Goal: Information Seeking & Learning: Learn about a topic

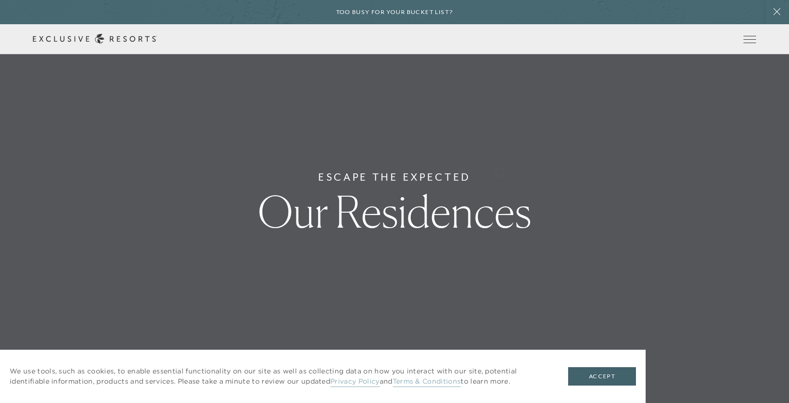
scroll to position [195, 0]
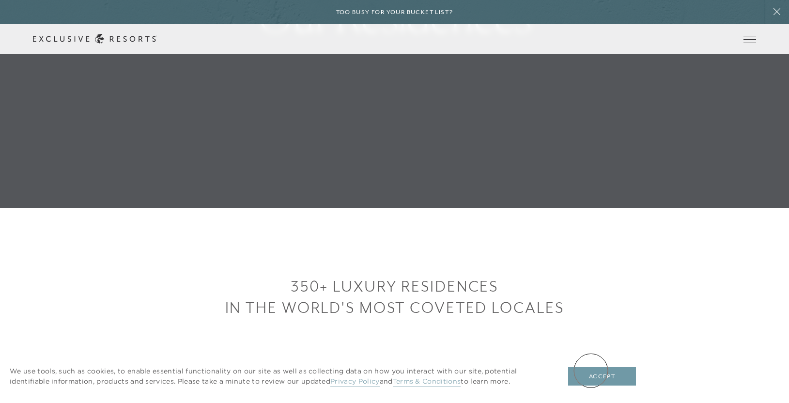
click at [590, 370] on button "Accept" at bounding box center [602, 376] width 68 height 18
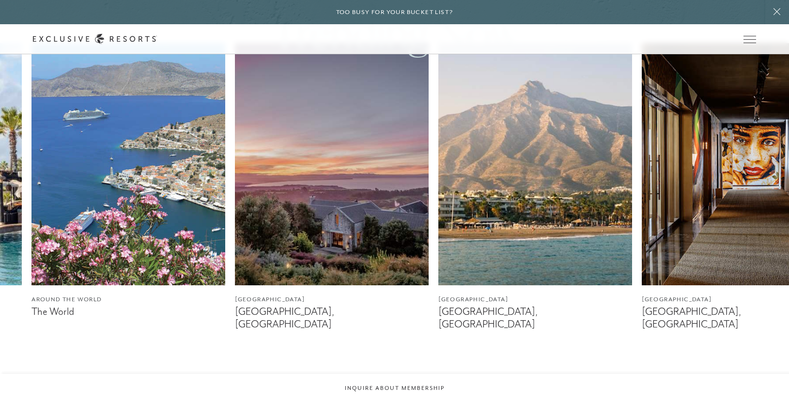
scroll to position [0, 0]
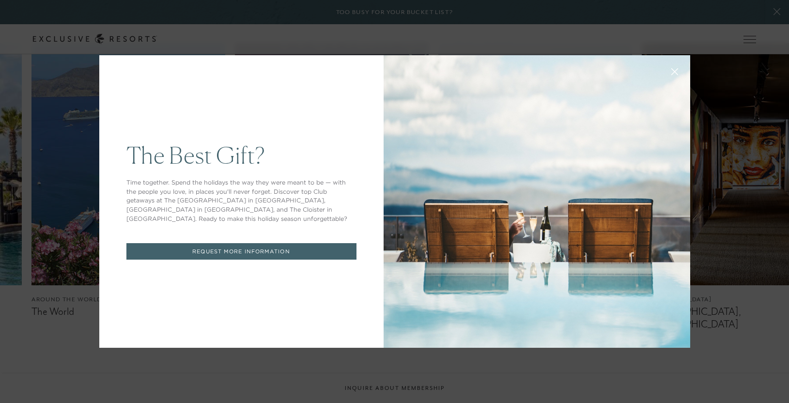
click at [464, 34] on div "The Best Gift? Time together. Spend the holidays the way they were meant to be …" at bounding box center [394, 201] width 789 height 403
click at [675, 68] on icon at bounding box center [674, 71] width 7 height 7
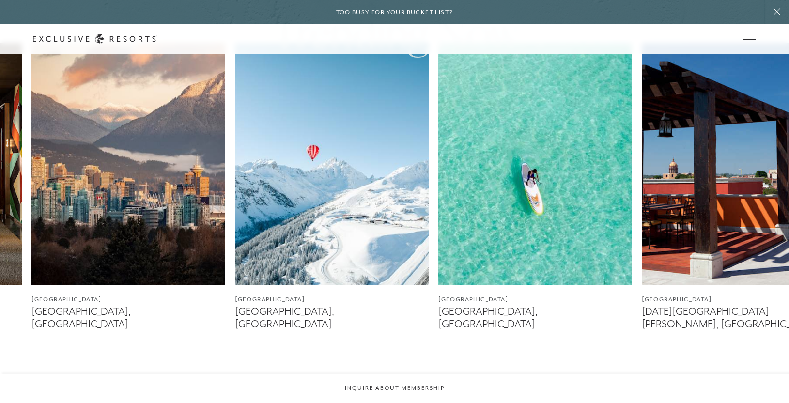
click at [578, 190] on img at bounding box center [535, 164] width 194 height 242
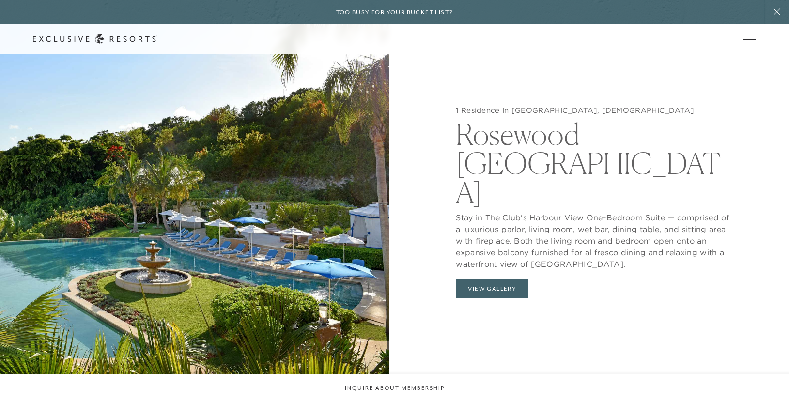
scroll to position [1009, 0]
click at [496, 279] on button "View Gallery" at bounding box center [492, 288] width 73 height 18
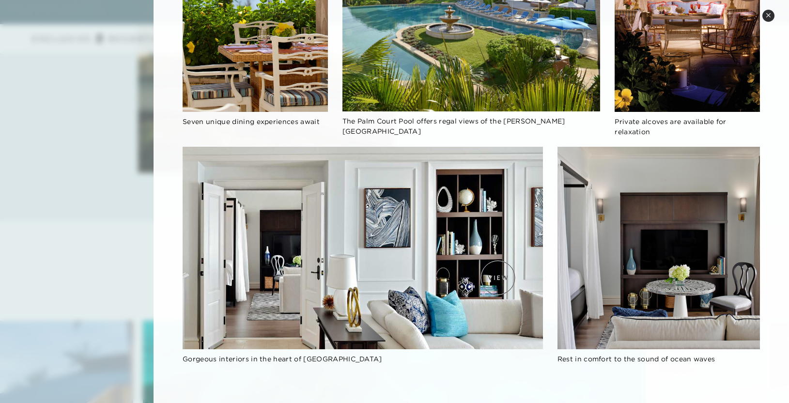
scroll to position [2743, 0]
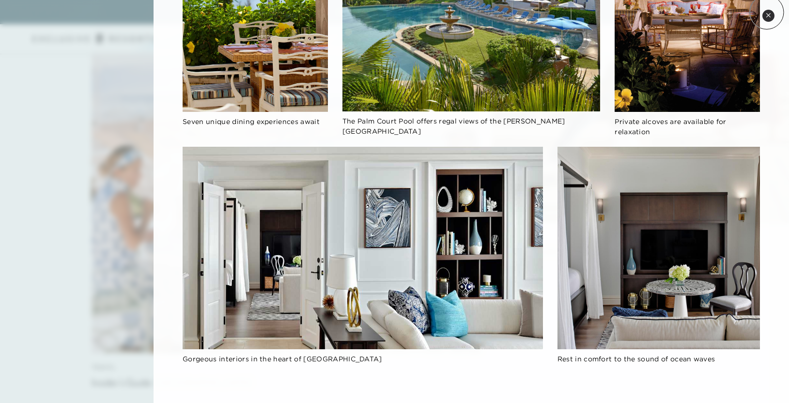
click at [766, 13] on icon at bounding box center [767, 15] width 5 height 5
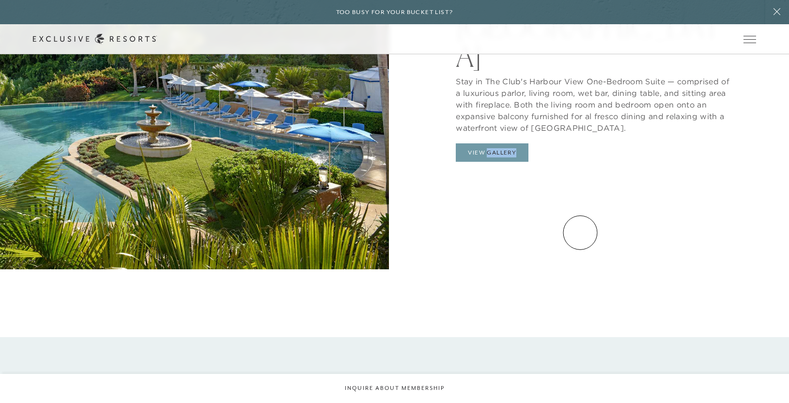
scroll to position [1147, 0]
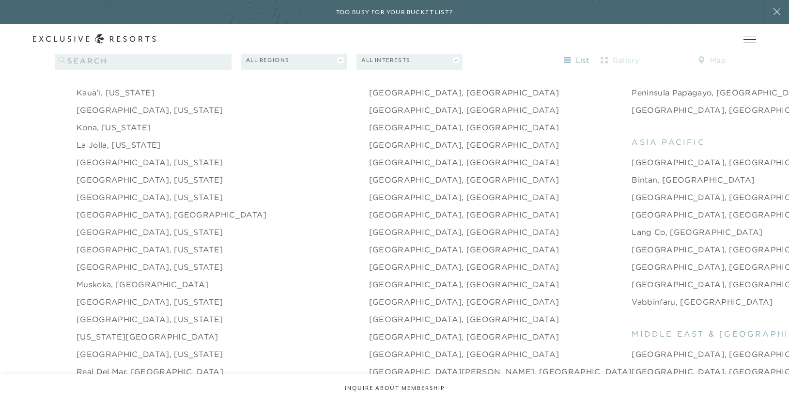
scroll to position [1244, 0]
click at [631, 260] on link "[GEOGRAPHIC_DATA], [GEOGRAPHIC_DATA]" at bounding box center [726, 266] width 190 height 12
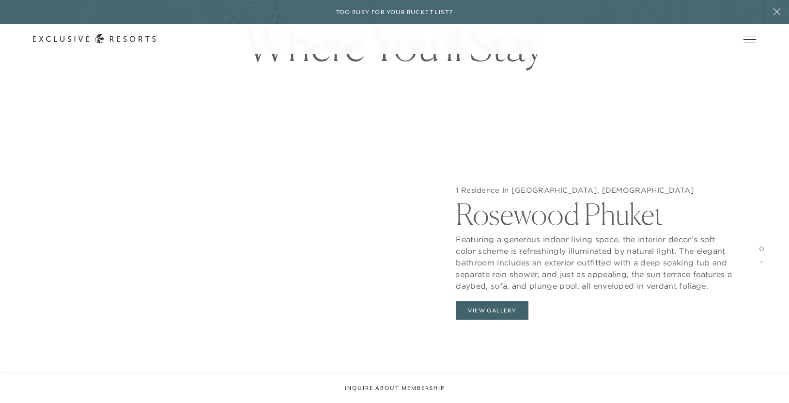
scroll to position [971, 0]
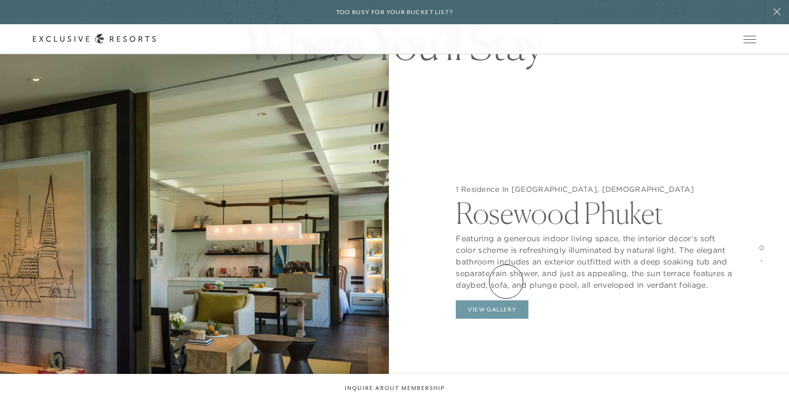
click at [506, 300] on button "View Gallery" at bounding box center [492, 309] width 73 height 18
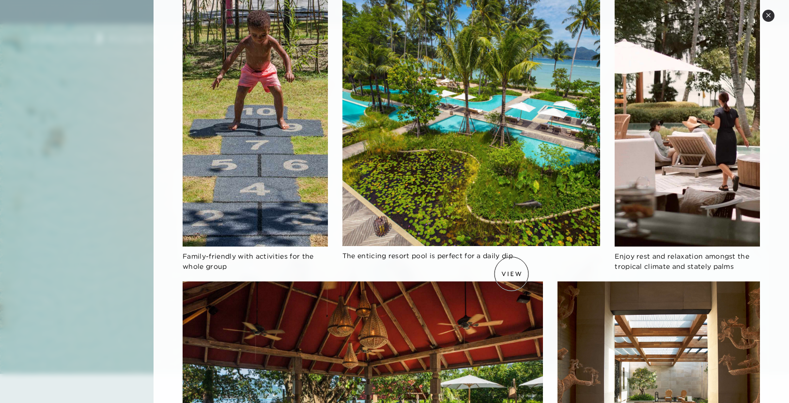
scroll to position [0, 0]
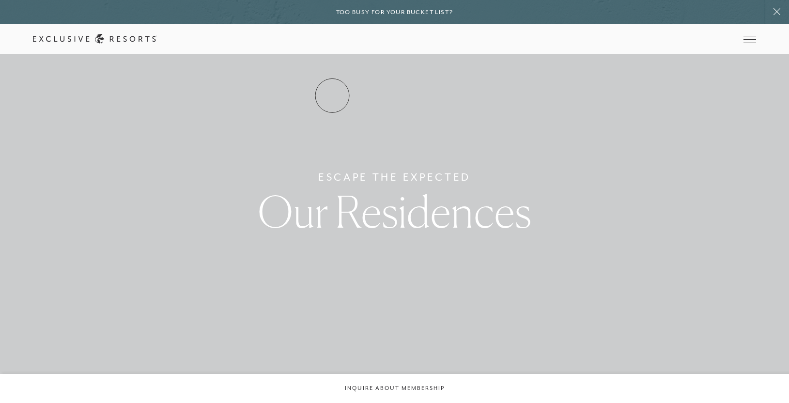
click at [0, 0] on link "Residence Collection" at bounding box center [0, 0] width 0 height 0
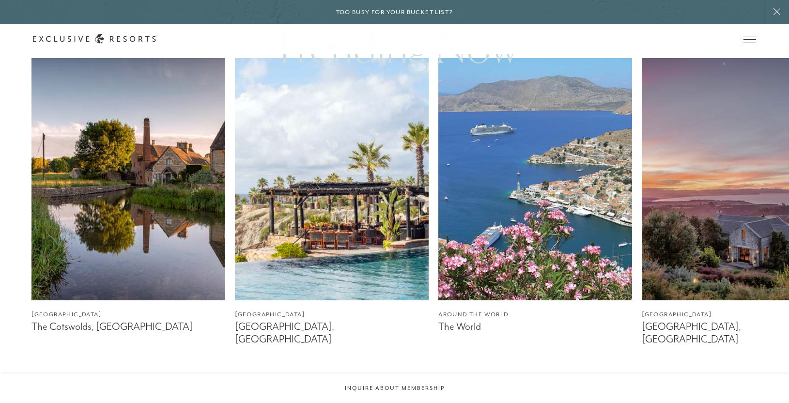
scroll to position [574, 0]
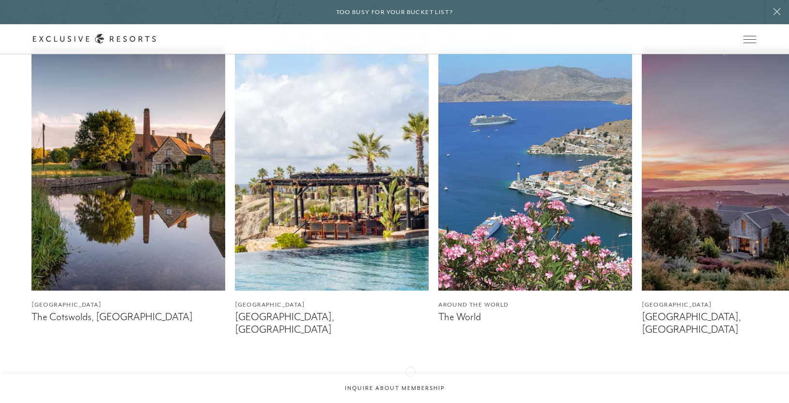
click at [410, 381] on icon at bounding box center [407, 383] width 20 height 4
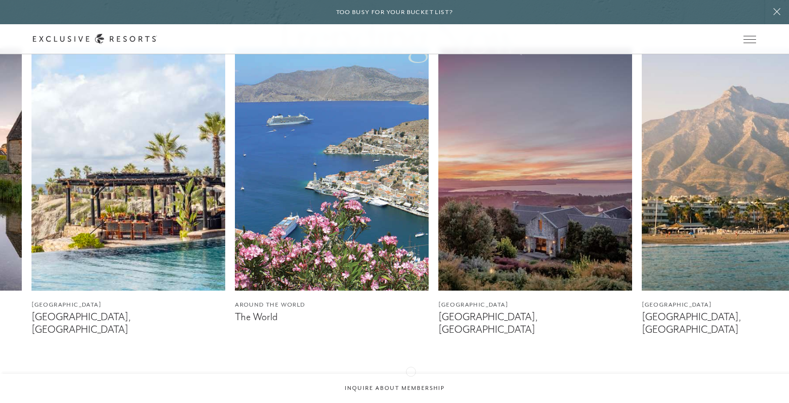
click at [411, 381] on icon at bounding box center [407, 383] width 20 height 4
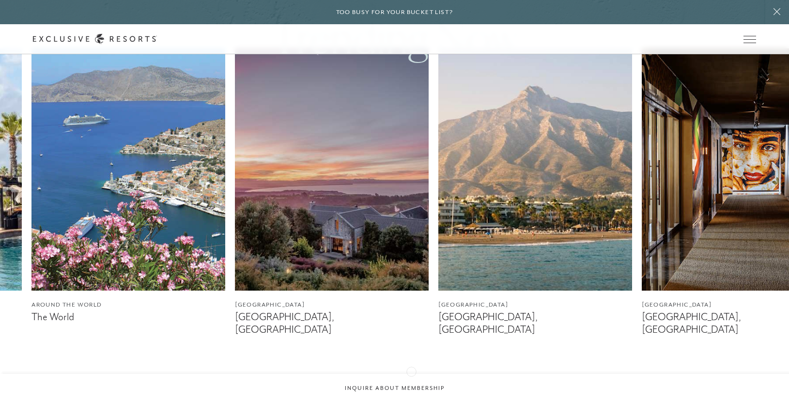
click at [411, 381] on icon at bounding box center [407, 383] width 20 height 4
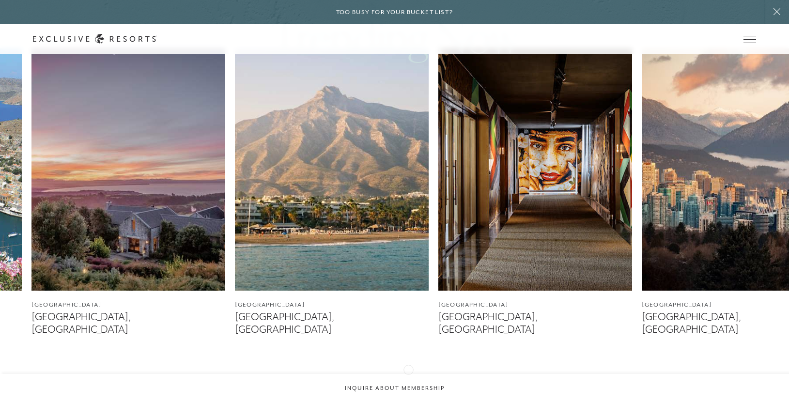
click at [408, 372] on div at bounding box center [407, 383] width 20 height 23
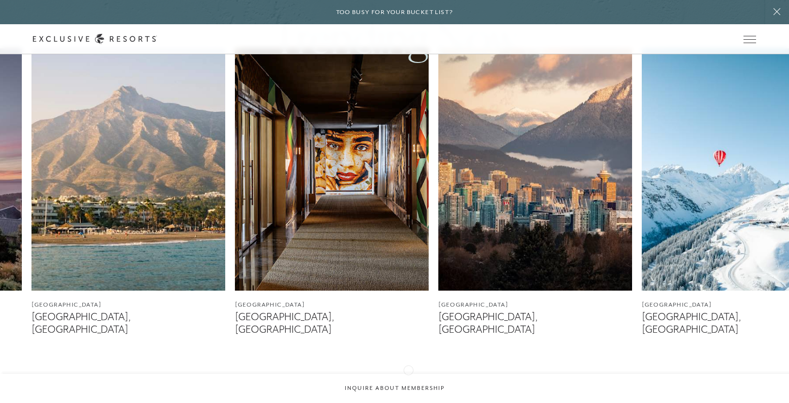
click at [408, 372] on div at bounding box center [407, 383] width 20 height 23
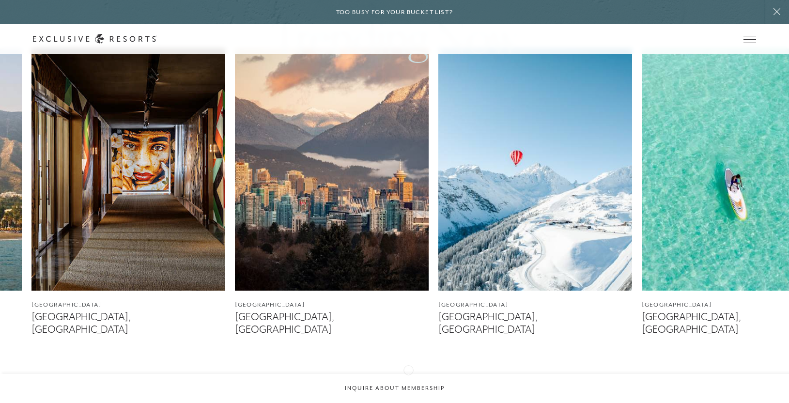
click at [408, 372] on div at bounding box center [407, 383] width 20 height 23
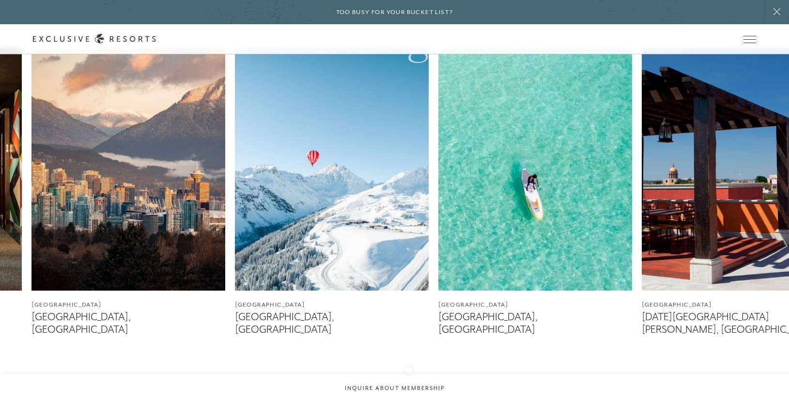
click at [408, 372] on div at bounding box center [407, 383] width 20 height 23
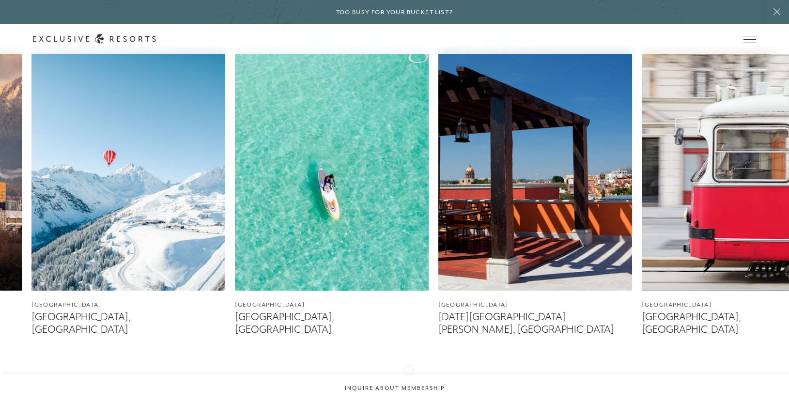
click at [408, 372] on div at bounding box center [407, 383] width 20 height 23
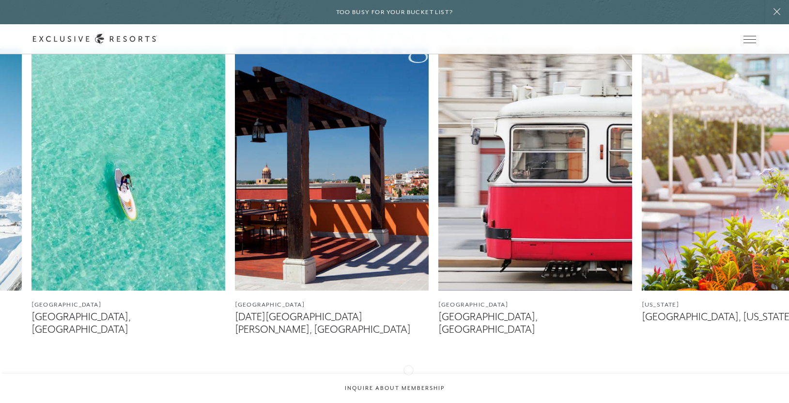
click at [408, 372] on div at bounding box center [407, 383] width 20 height 23
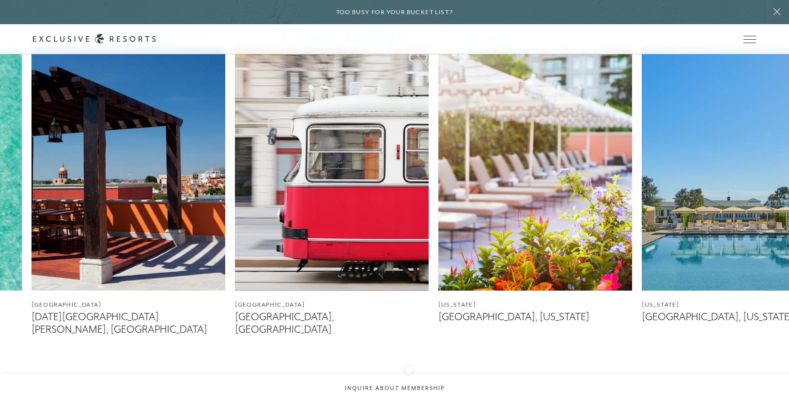
click at [408, 372] on div at bounding box center [407, 383] width 20 height 23
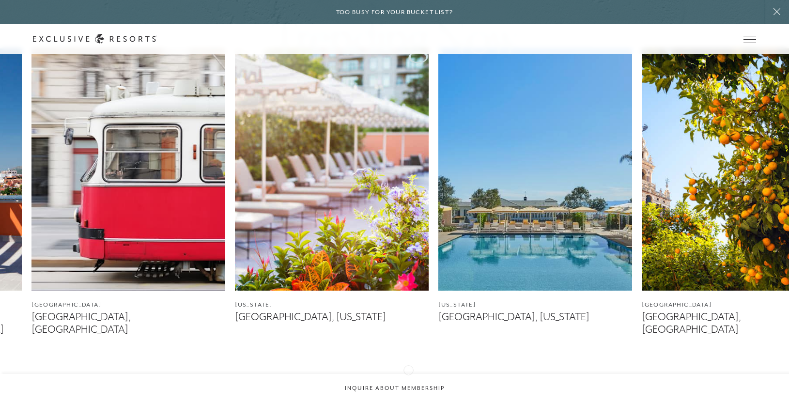
click at [408, 372] on div at bounding box center [407, 383] width 20 height 23
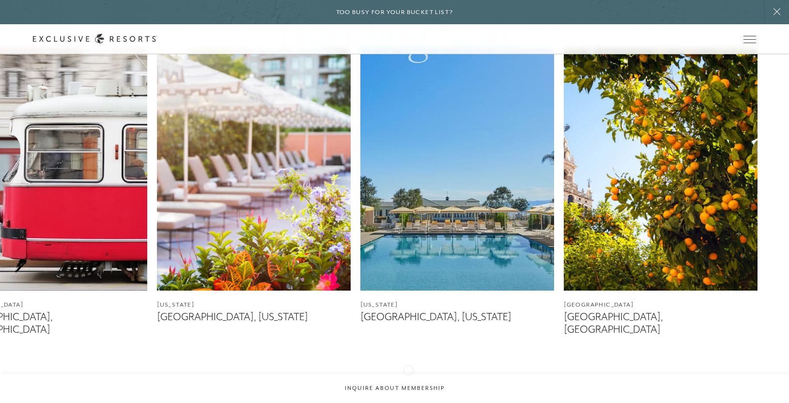
click at [408, 372] on div at bounding box center [407, 383] width 20 height 23
click at [376, 381] on icon at bounding box center [382, 383] width 20 height 4
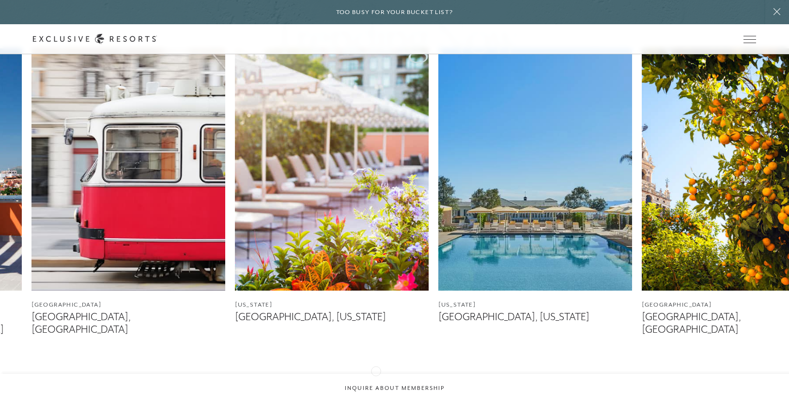
click at [376, 381] on icon at bounding box center [382, 383] width 20 height 4
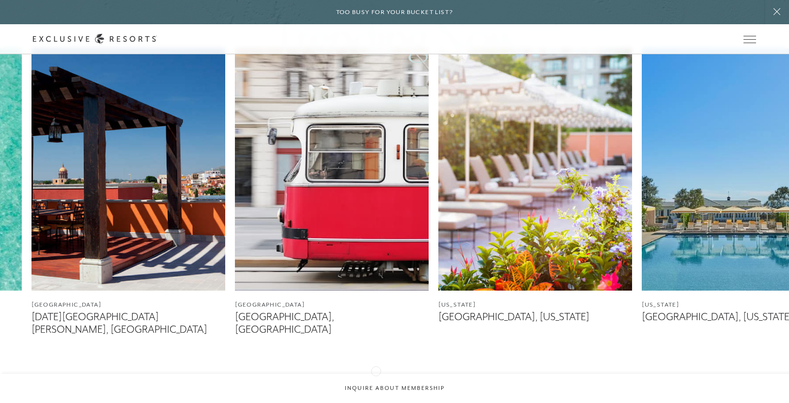
click at [376, 381] on icon at bounding box center [382, 383] width 20 height 4
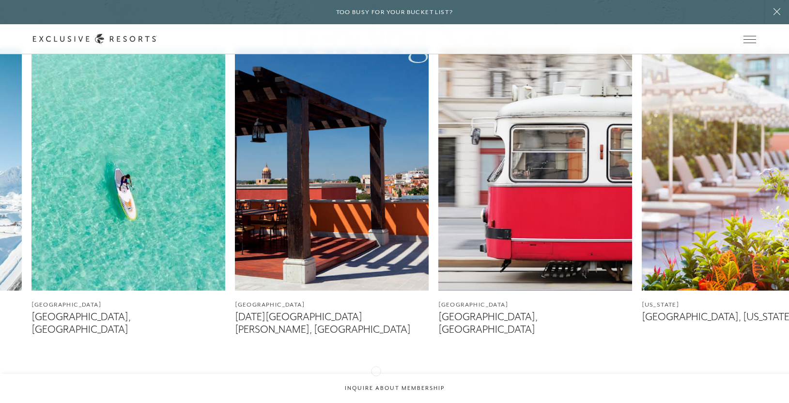
click at [376, 381] on icon at bounding box center [382, 383] width 20 height 4
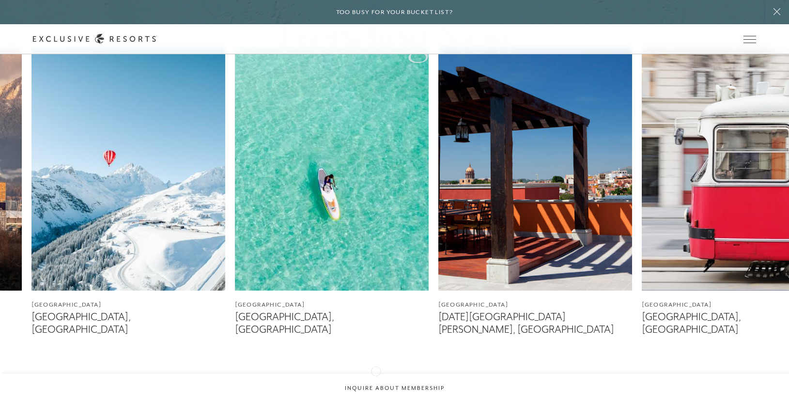
click at [376, 381] on icon at bounding box center [382, 383] width 20 height 4
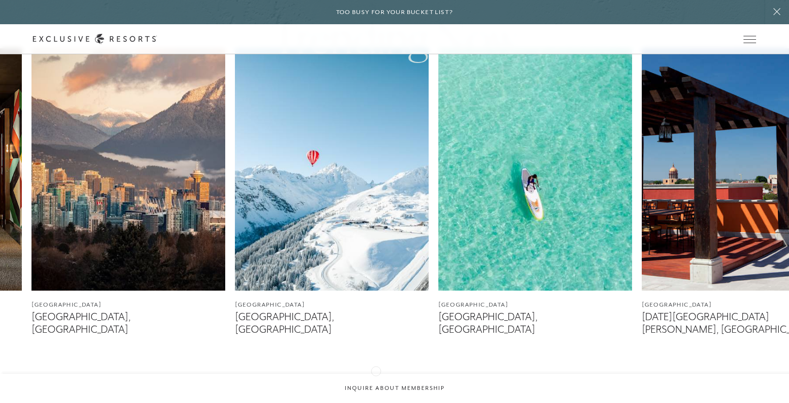
click at [376, 381] on icon at bounding box center [382, 383] width 20 height 4
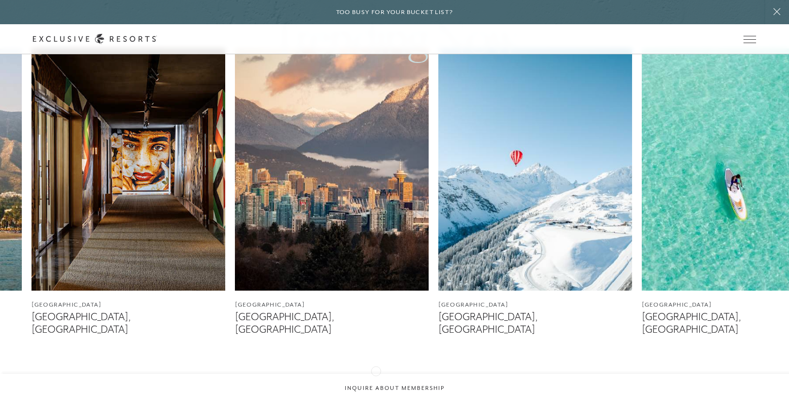
click at [376, 381] on icon at bounding box center [382, 383] width 20 height 4
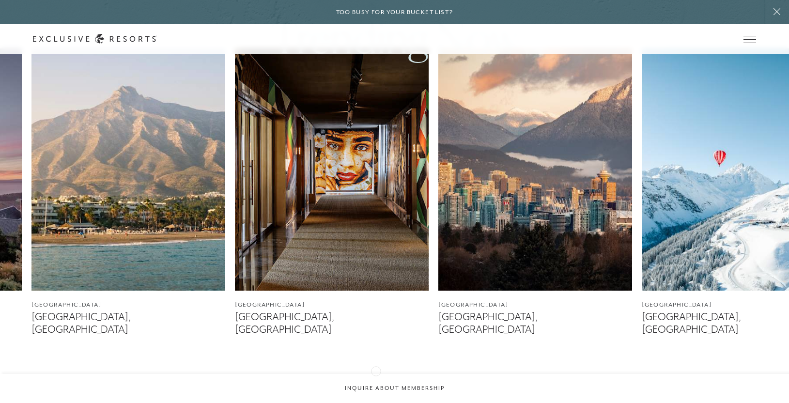
click at [376, 381] on icon at bounding box center [382, 383] width 20 height 4
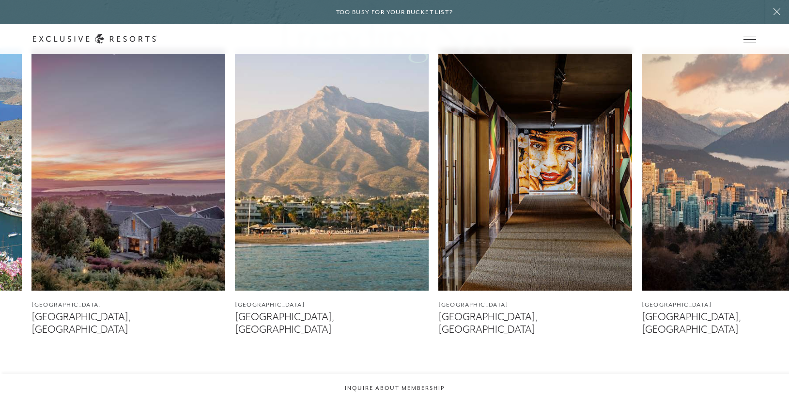
click at [336, 220] on img at bounding box center [332, 169] width 194 height 242
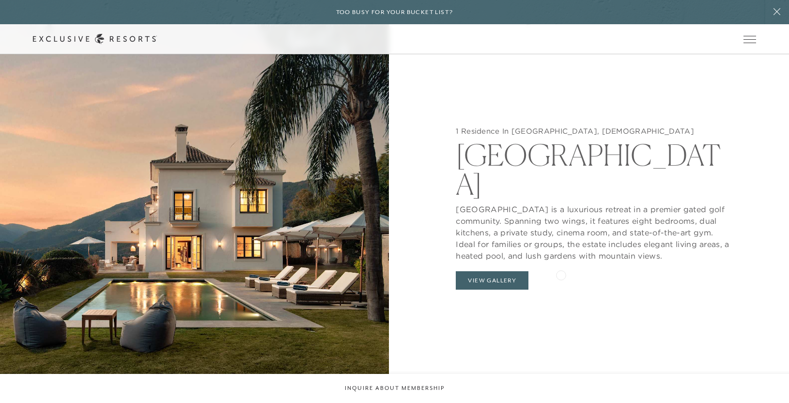
scroll to position [1027, 0]
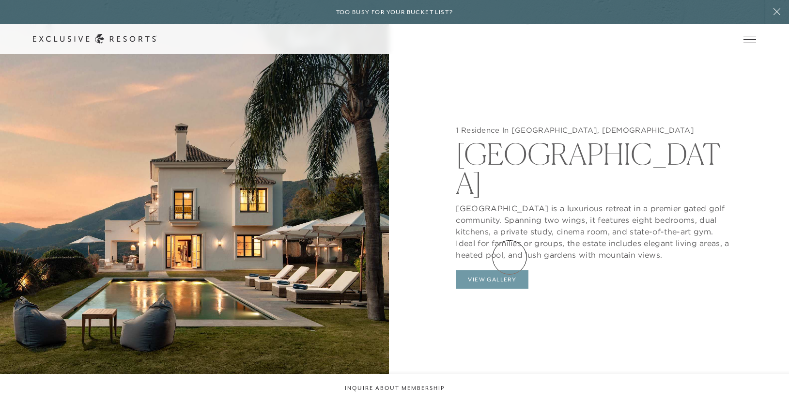
click at [508, 270] on button "View Gallery" at bounding box center [492, 279] width 73 height 18
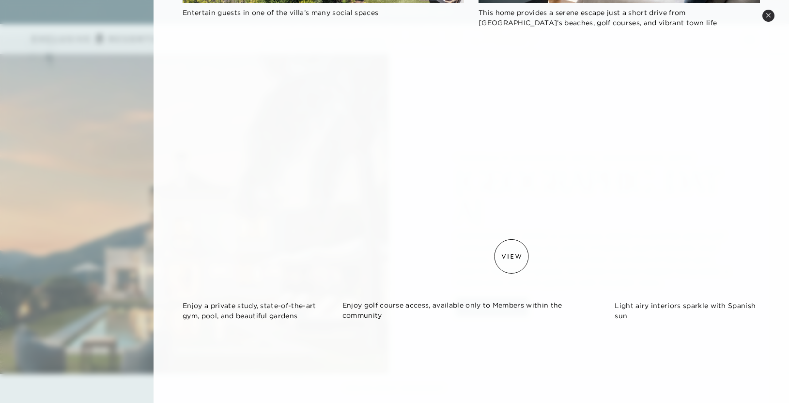
scroll to position [1406, 0]
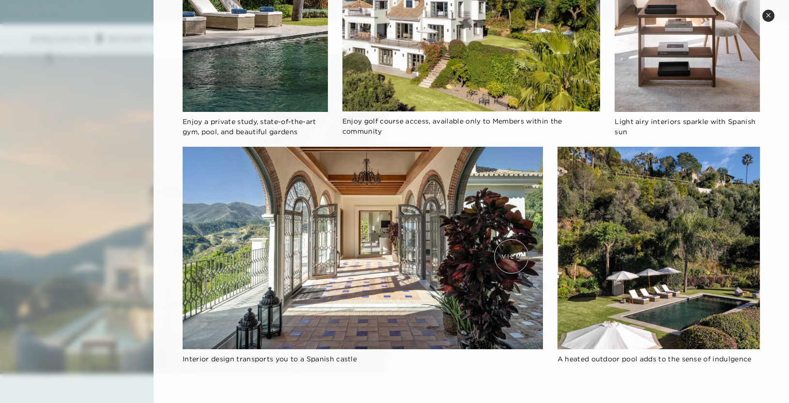
click at [511, 256] on img at bounding box center [363, 248] width 360 height 202
click at [443, 245] on img at bounding box center [363, 248] width 360 height 202
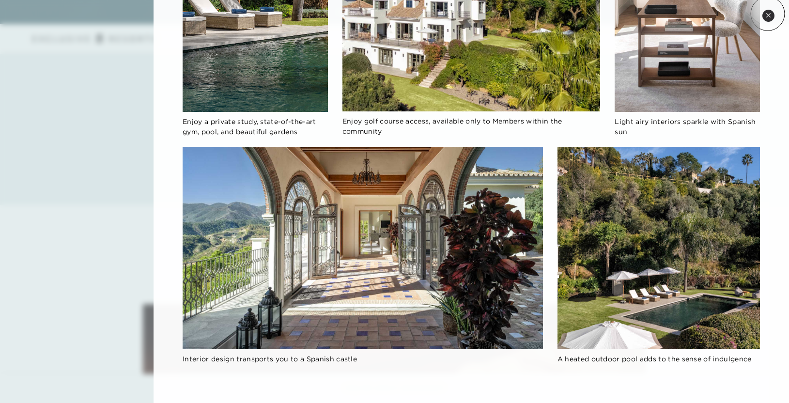
drag, startPoint x: 767, startPoint y: 14, endPoint x: 707, endPoint y: 92, distance: 98.7
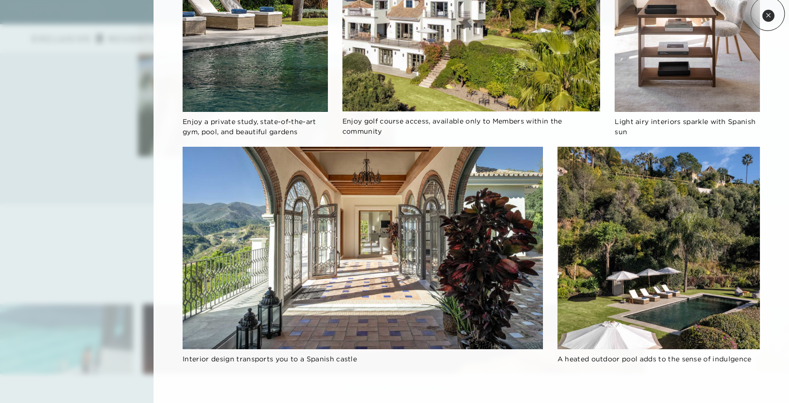
click at [767, 14] on icon at bounding box center [767, 15] width 5 height 5
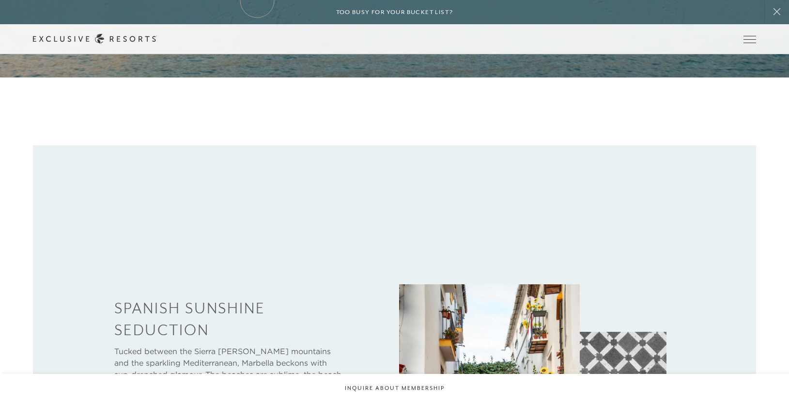
scroll to position [320, 0]
